Goal: Transaction & Acquisition: Purchase product/service

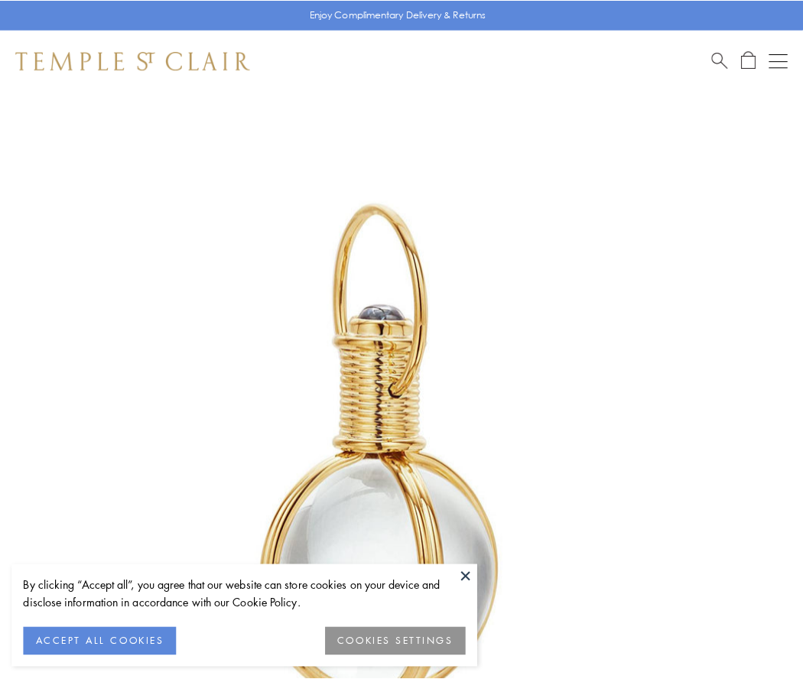
scroll to position [399, 0]
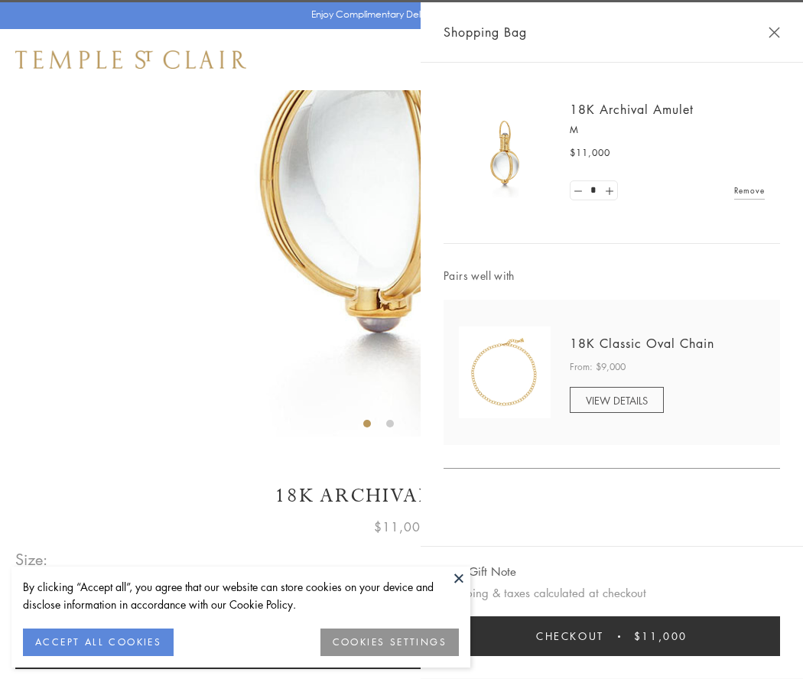
click at [612, 636] on button "Checkout $11,000" at bounding box center [611, 636] width 336 height 40
